Goal: Transaction & Acquisition: Book appointment/travel/reservation

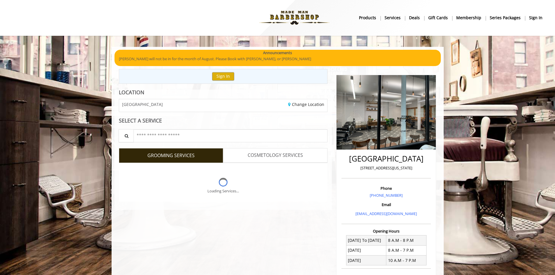
scroll to position [1, 0]
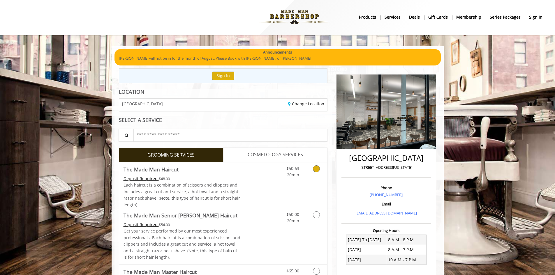
click at [317, 168] on icon "Grooming services" at bounding box center [316, 169] width 7 height 7
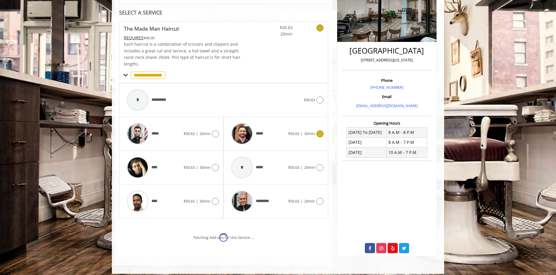
scroll to position [138, 0]
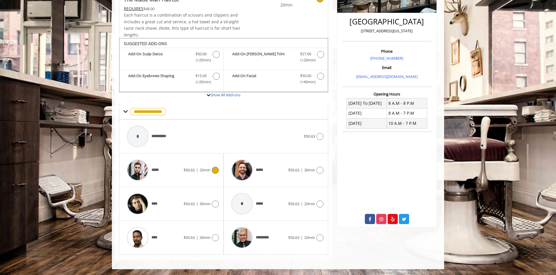
click at [215, 171] on icon at bounding box center [215, 170] width 7 height 7
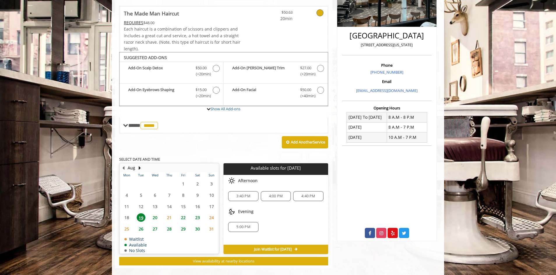
scroll to position [131, 0]
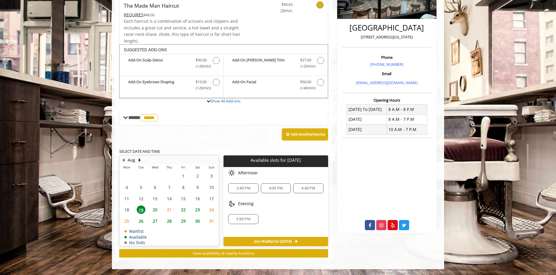
click at [182, 209] on span "22" at bounding box center [183, 210] width 9 height 8
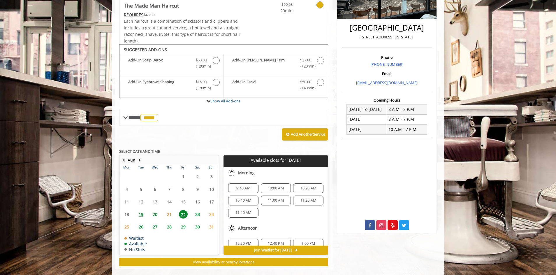
scroll to position [140, 0]
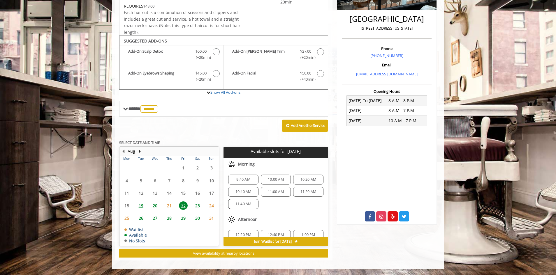
click at [269, 180] on span "10:00 AM" at bounding box center [276, 180] width 16 height 5
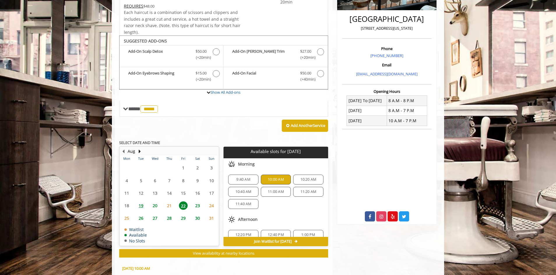
scroll to position [245, 0]
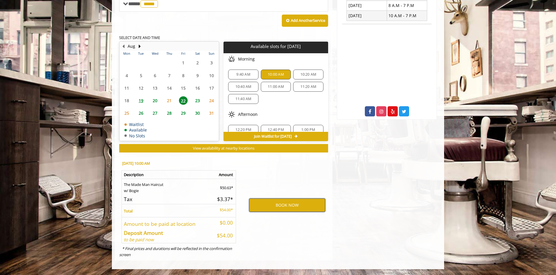
click at [286, 207] on button "BOOK NOW" at bounding box center [287, 205] width 76 height 13
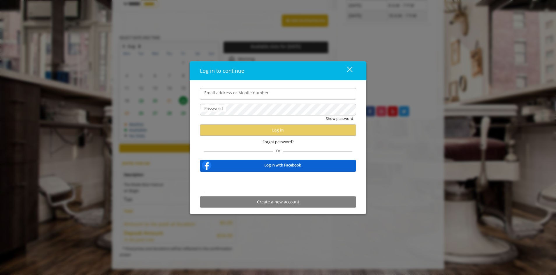
type input "**********"
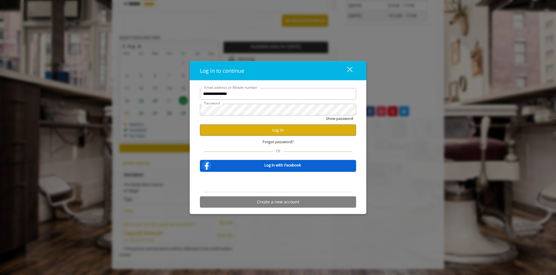
scroll to position [0, 0]
click at [250, 129] on button "Log in" at bounding box center [278, 129] width 156 height 11
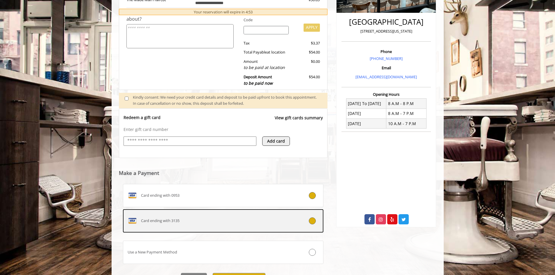
scroll to position [138, 0]
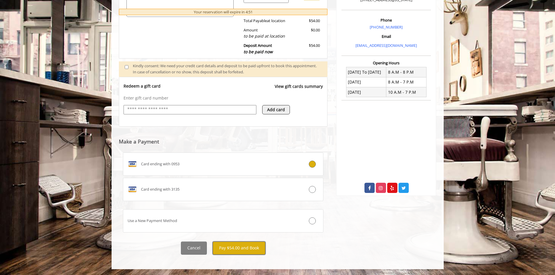
click at [252, 250] on button "Pay $54.00 and Book" at bounding box center [239, 248] width 53 height 13
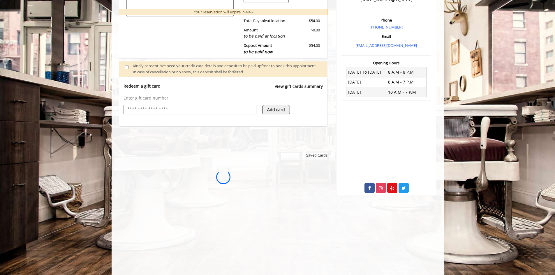
scroll to position [0, 0]
